Goal: Task Accomplishment & Management: Manage account settings

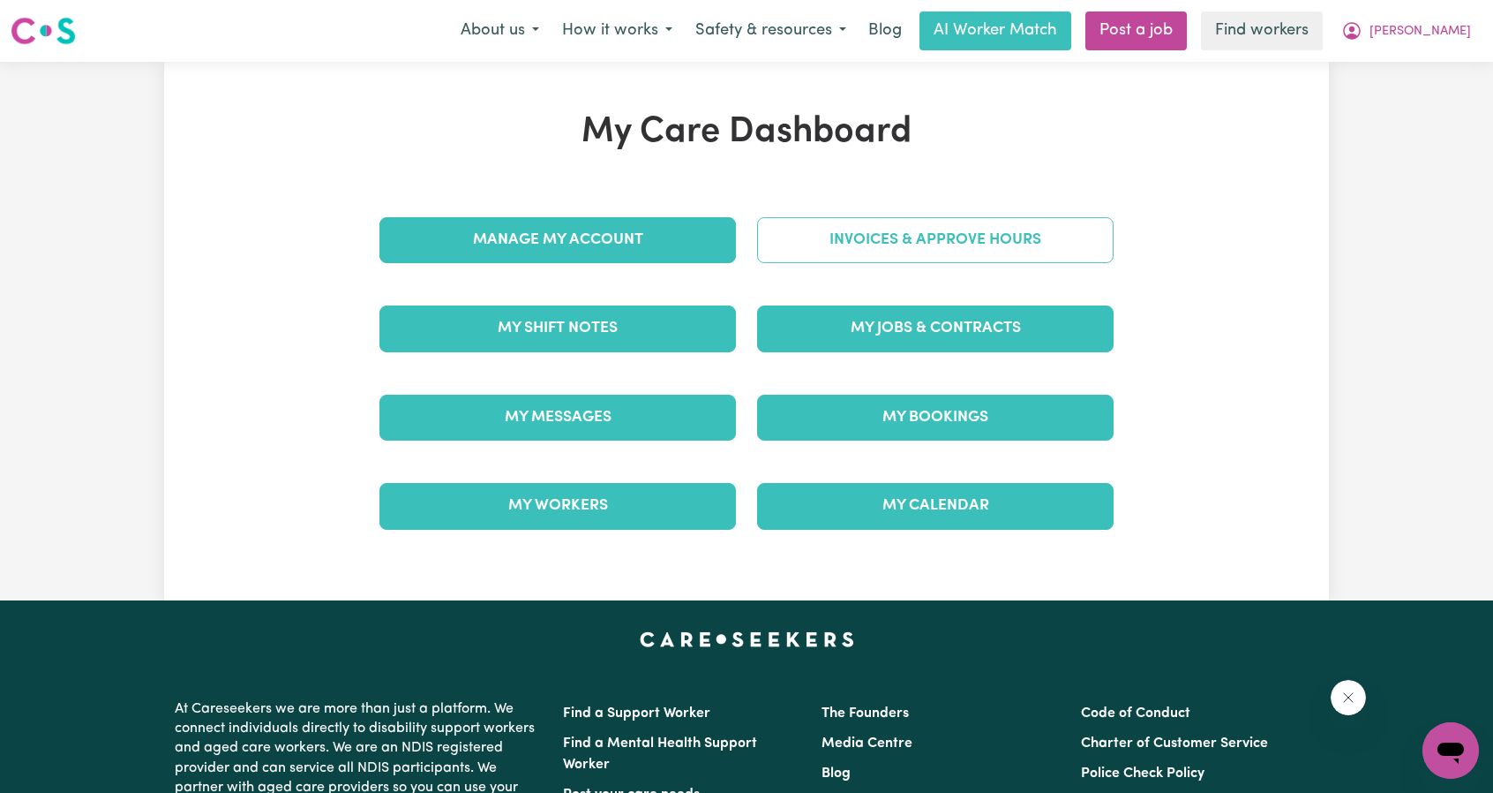
click at [824, 255] on link "Invoices & Approve Hours" at bounding box center [935, 240] width 357 height 46
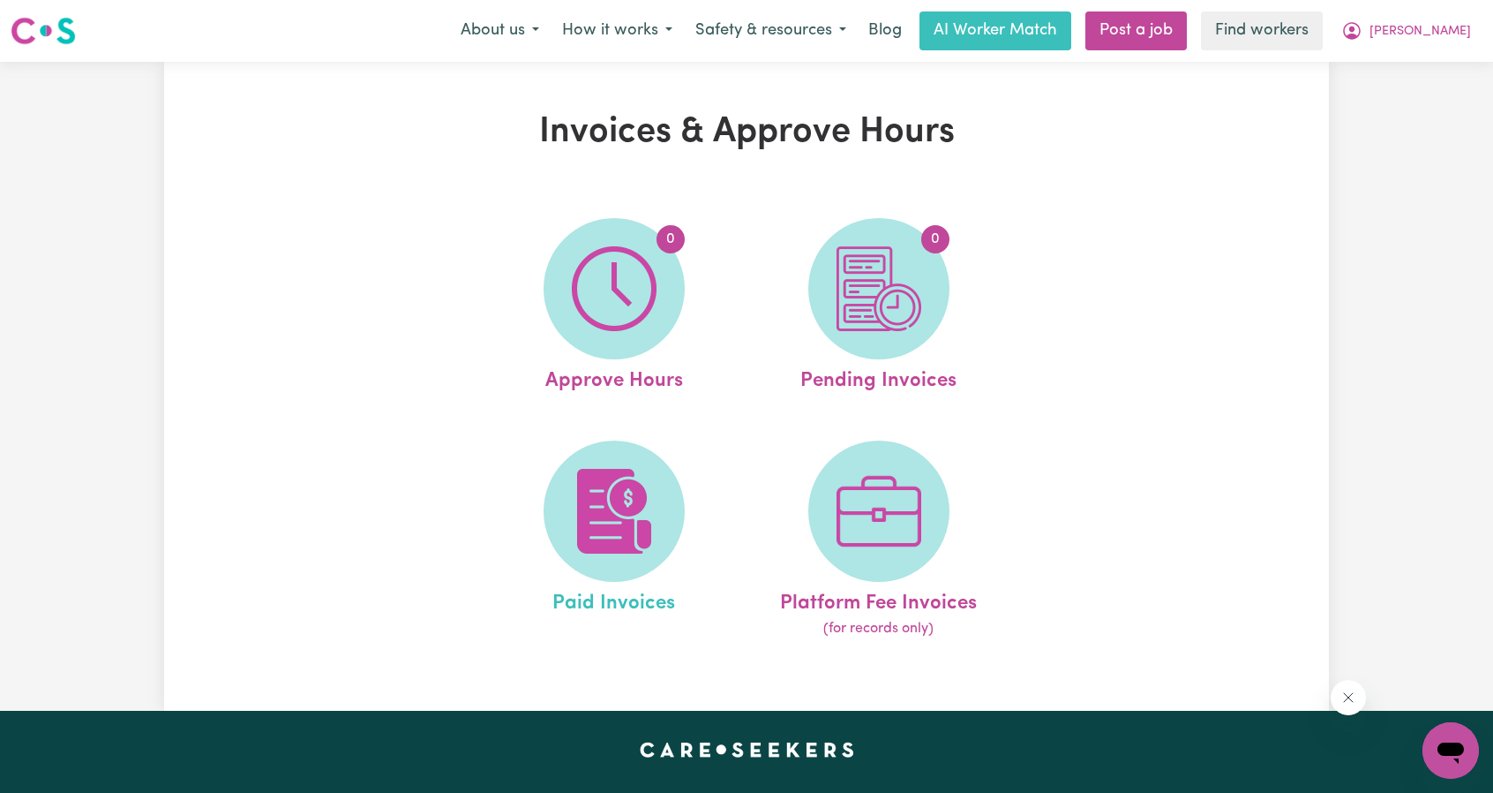
click at [670, 453] on link "Paid Invoices" at bounding box center [614, 539] width 254 height 199
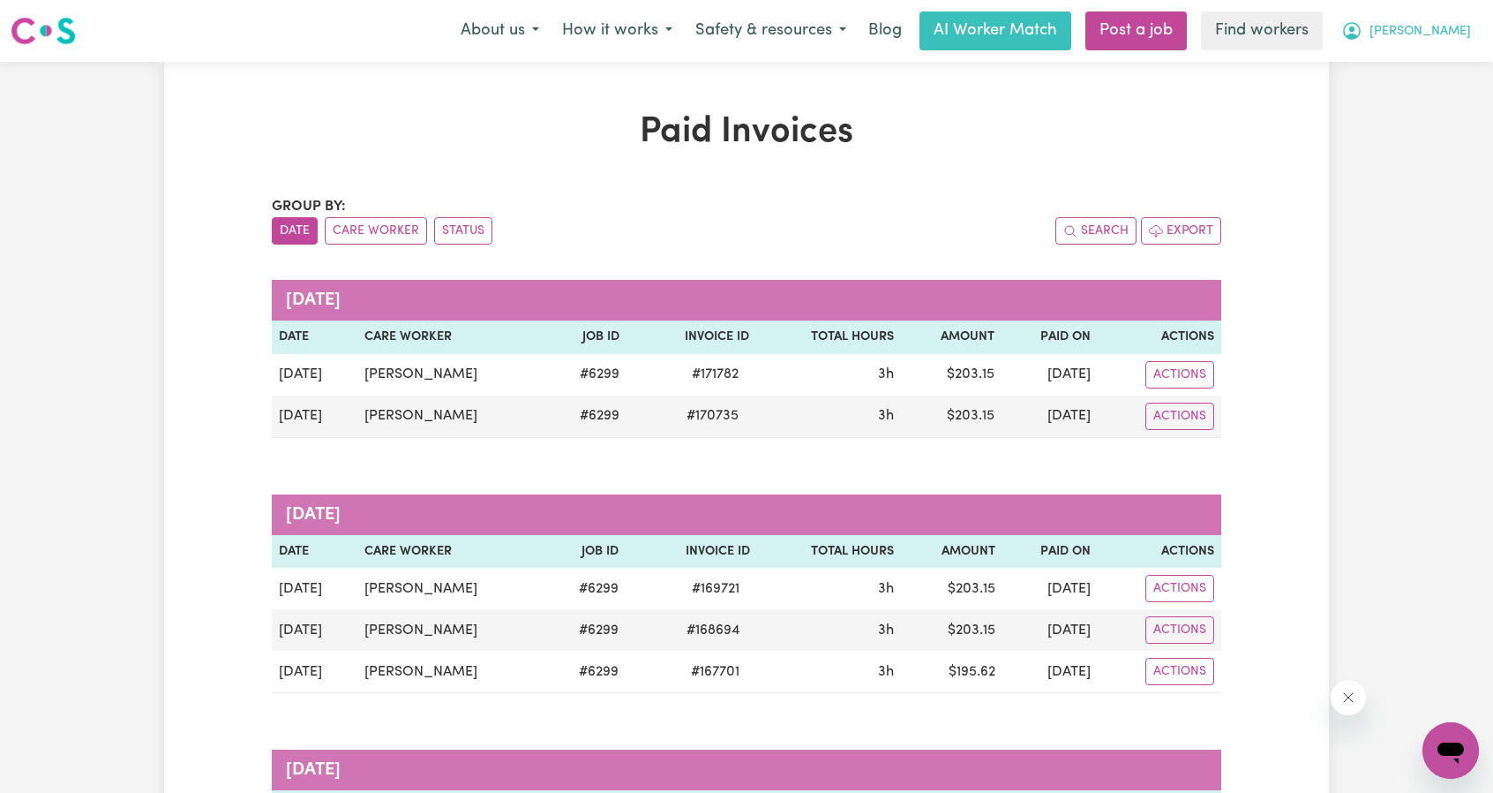
click at [1474, 41] on button "[PERSON_NAME]" at bounding box center [1406, 30] width 153 height 37
click at [1399, 102] on link "Logout" at bounding box center [1411, 102] width 139 height 34
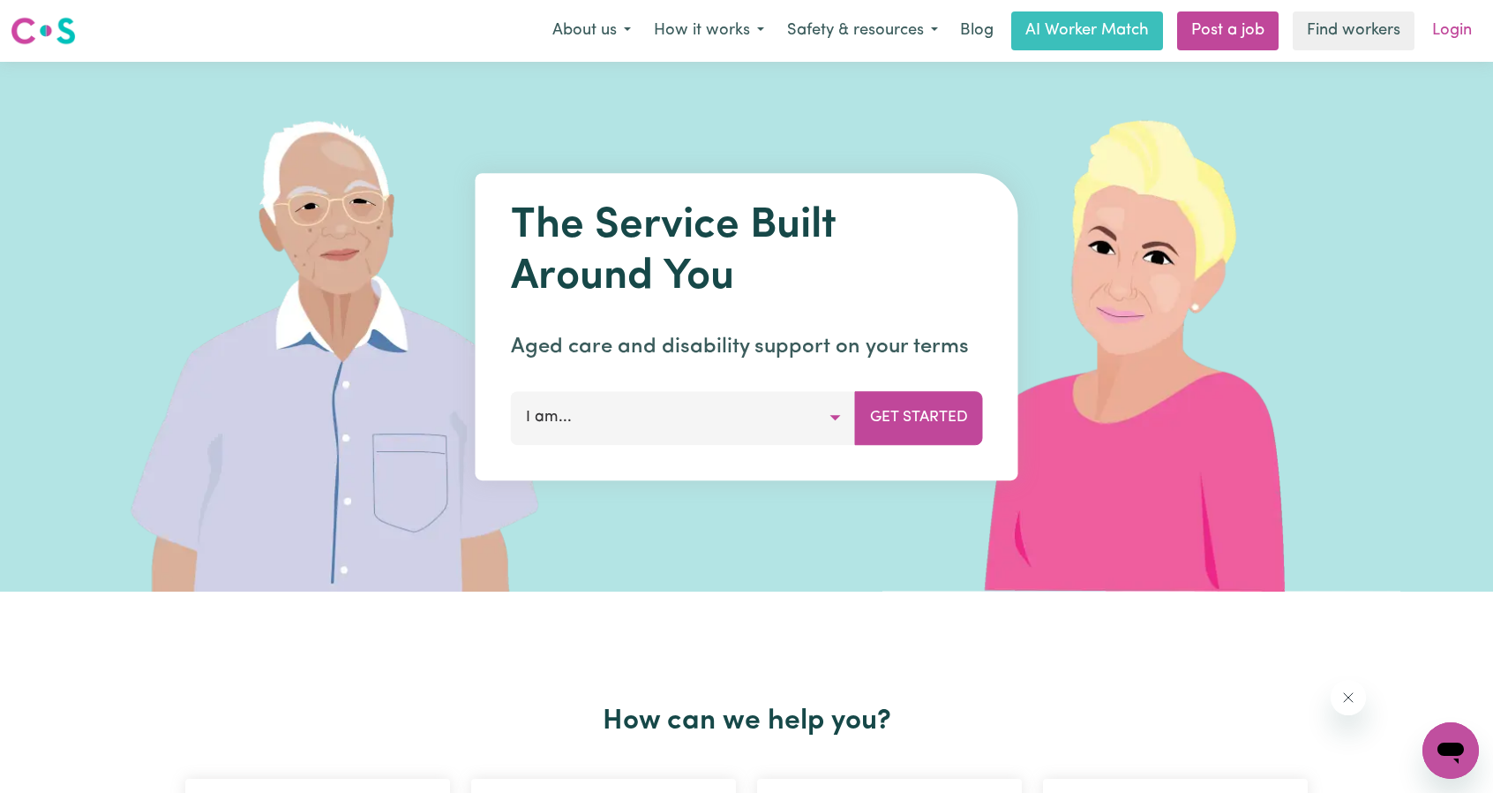
click at [1454, 41] on link "Login" at bounding box center [1452, 30] width 61 height 39
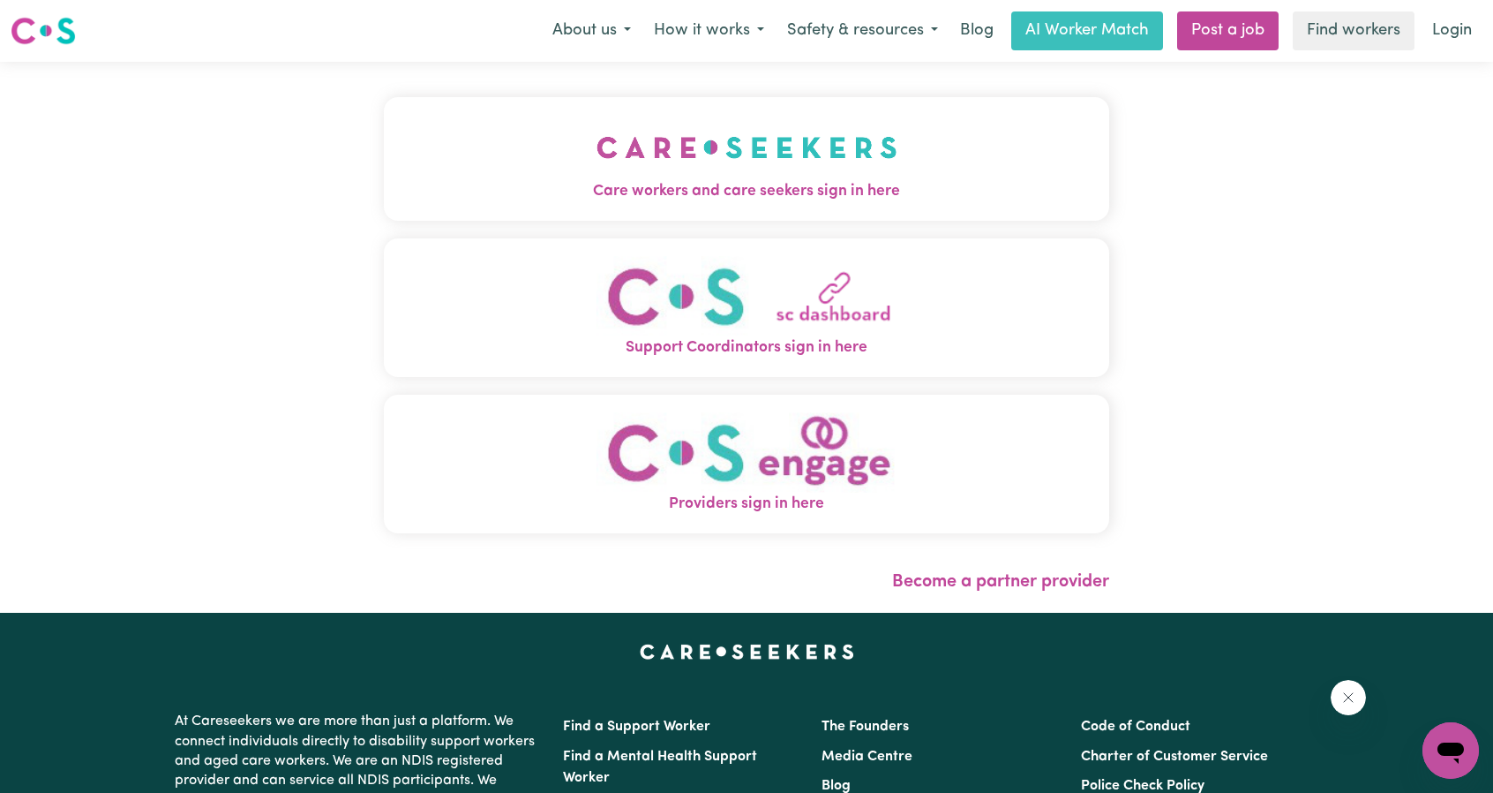
click at [595, 180] on span "Care workers and care seekers sign in here" at bounding box center [746, 191] width 725 height 23
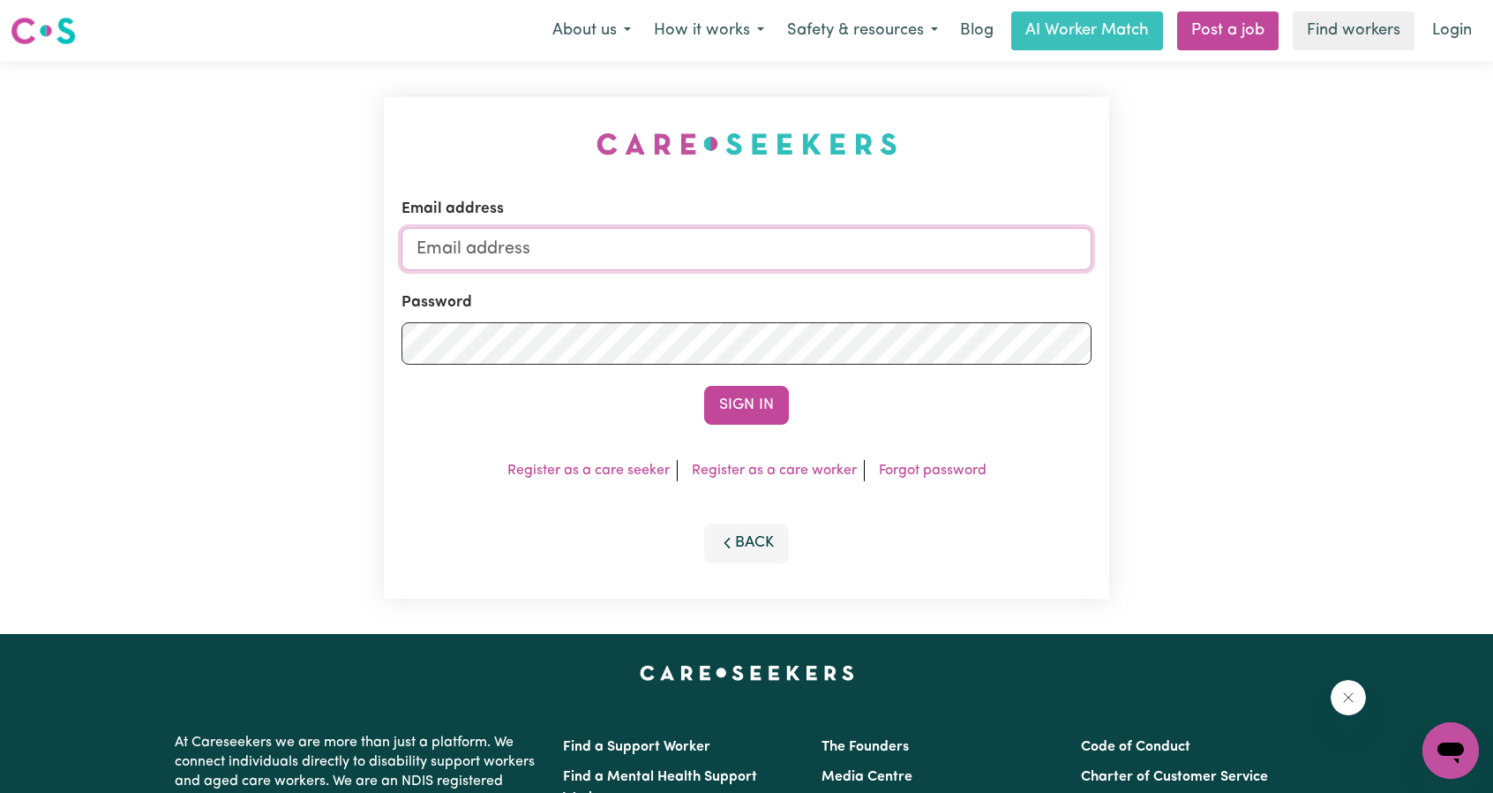
click at [648, 236] on input "Email address" at bounding box center [747, 249] width 690 height 42
drag, startPoint x: 514, startPoint y: 244, endPoint x: 785, endPoint y: 281, distance: 274.2
click at [778, 270] on input "[EMAIL_ADDRESS][PERSON_NAME][DOMAIN_NAME]" at bounding box center [747, 249] width 690 height 42
type input "superuser~[EMAIL_ADDRESS][DOMAIN_NAME]"
click at [718, 399] on button "Sign In" at bounding box center [746, 405] width 85 height 39
